Goal: Information Seeking & Learning: Learn about a topic

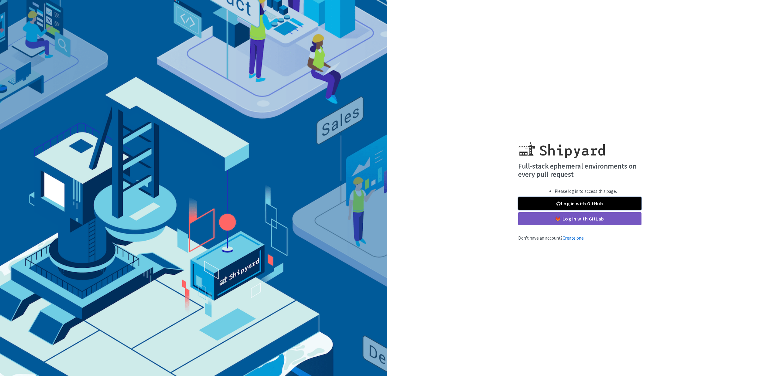
click at [552, 205] on link "Log in with GitHub" at bounding box center [579, 203] width 123 height 13
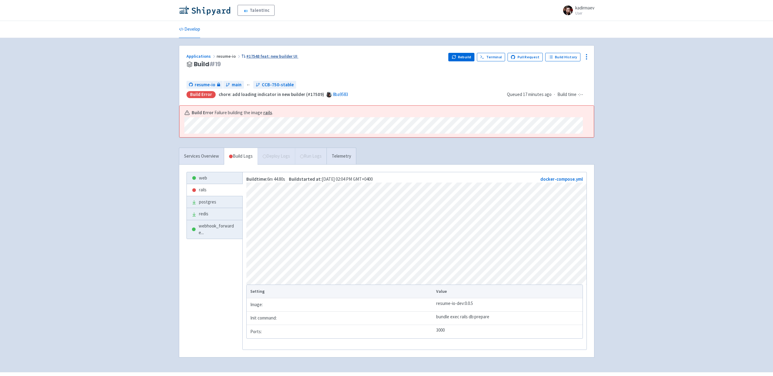
click at [271, 57] on link "#17548 feat: new builder UI" at bounding box center [269, 55] width 57 height 5
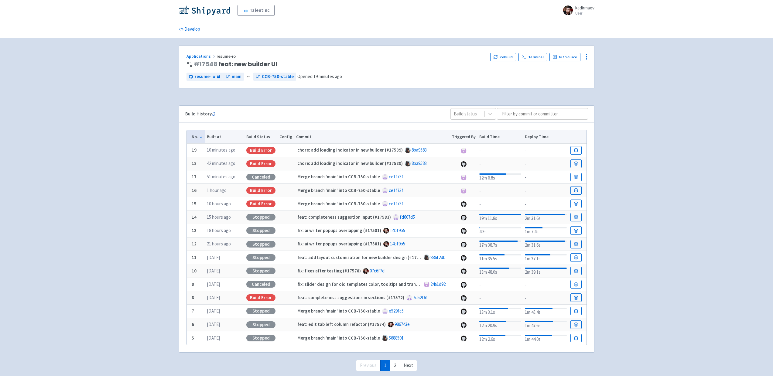
click at [712, 73] on div "TalentInc kadirmaev User Profile Sign out Develop" at bounding box center [386, 191] width 773 height 383
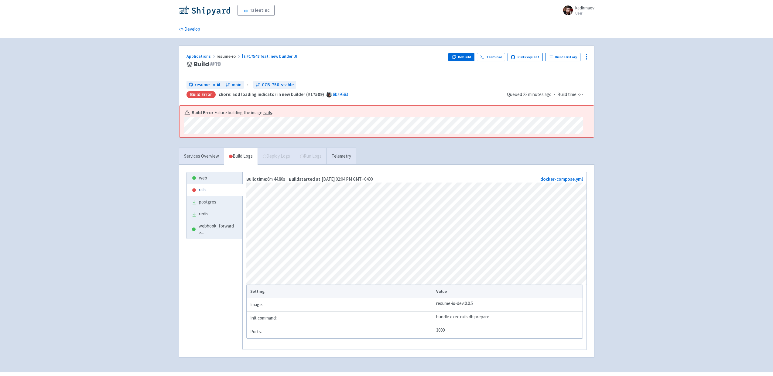
click at [213, 193] on link "rails" at bounding box center [215, 190] width 56 height 12
click at [694, 109] on div "TalentInc kadirmaev User Profile Sign out Develop" at bounding box center [386, 186] width 773 height 372
click at [677, 88] on div "TalentInc kadirmaev User Profile Sign out Develop" at bounding box center [386, 186] width 773 height 372
click at [676, 88] on div "TalentInc kadirmaev User Profile Sign out Develop" at bounding box center [386, 186] width 773 height 372
click at [641, 104] on div "TalentInc kadirmaev User Profile Sign out Develop" at bounding box center [386, 186] width 773 height 372
